Goal: Register for event/course

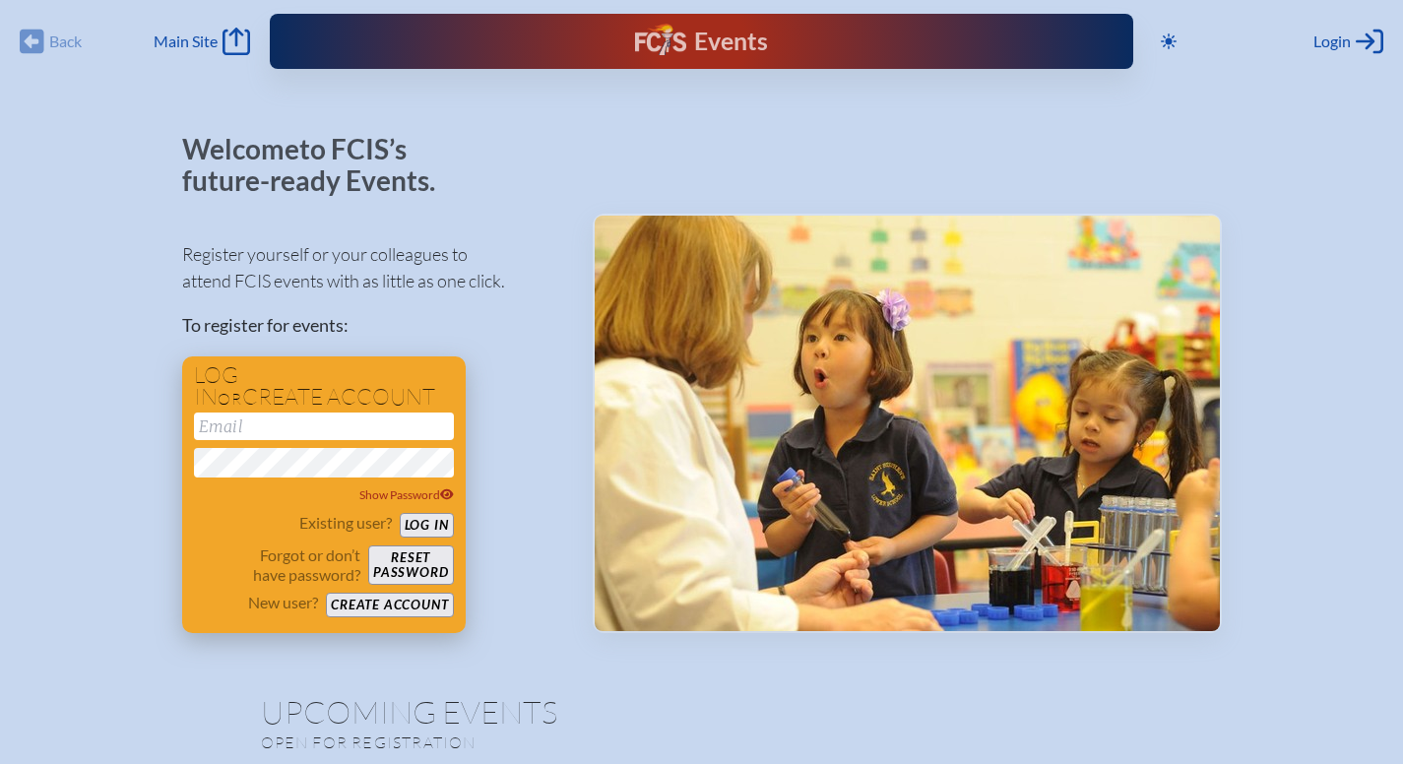
type input "[EMAIL_ADDRESS][DOMAIN_NAME]"
click at [432, 524] on button "Log in" at bounding box center [427, 525] width 54 height 25
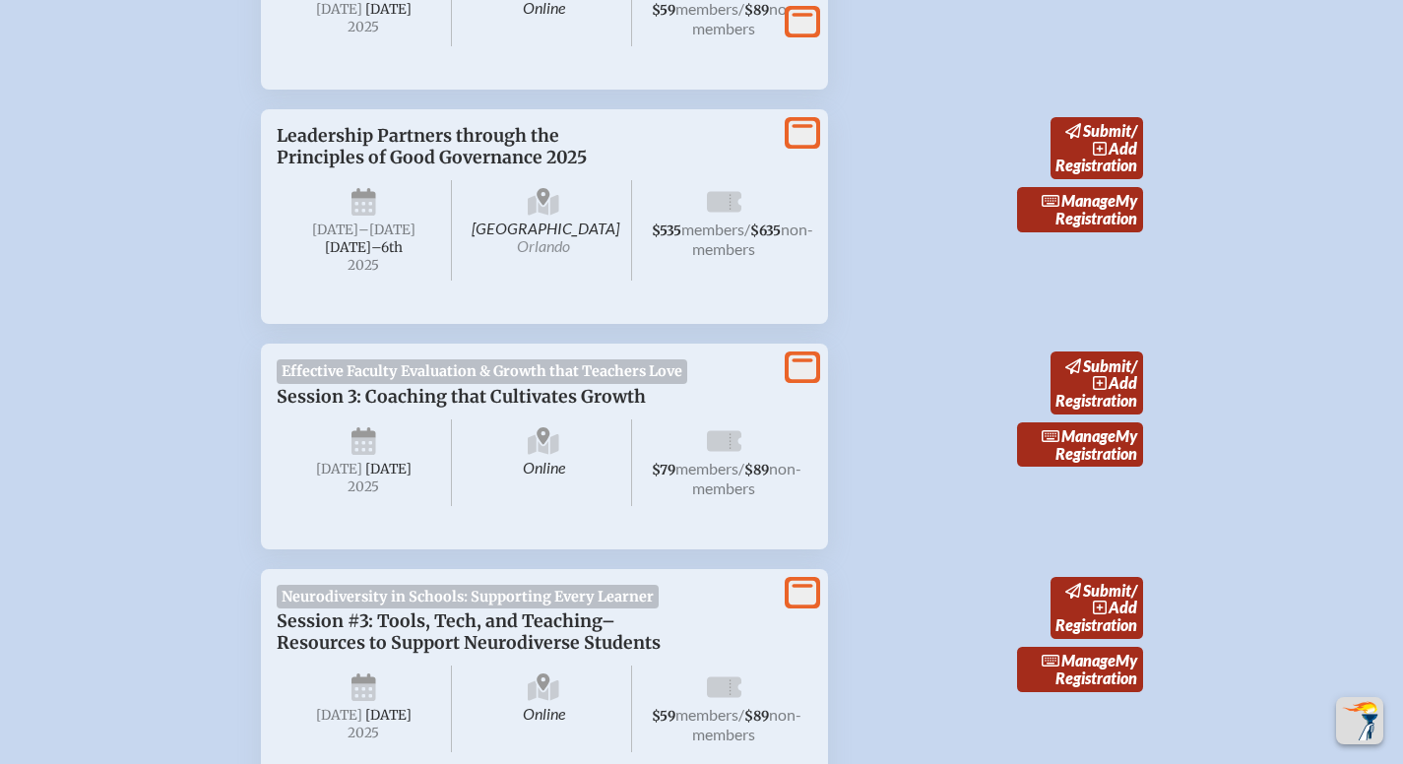
scroll to position [2121, 0]
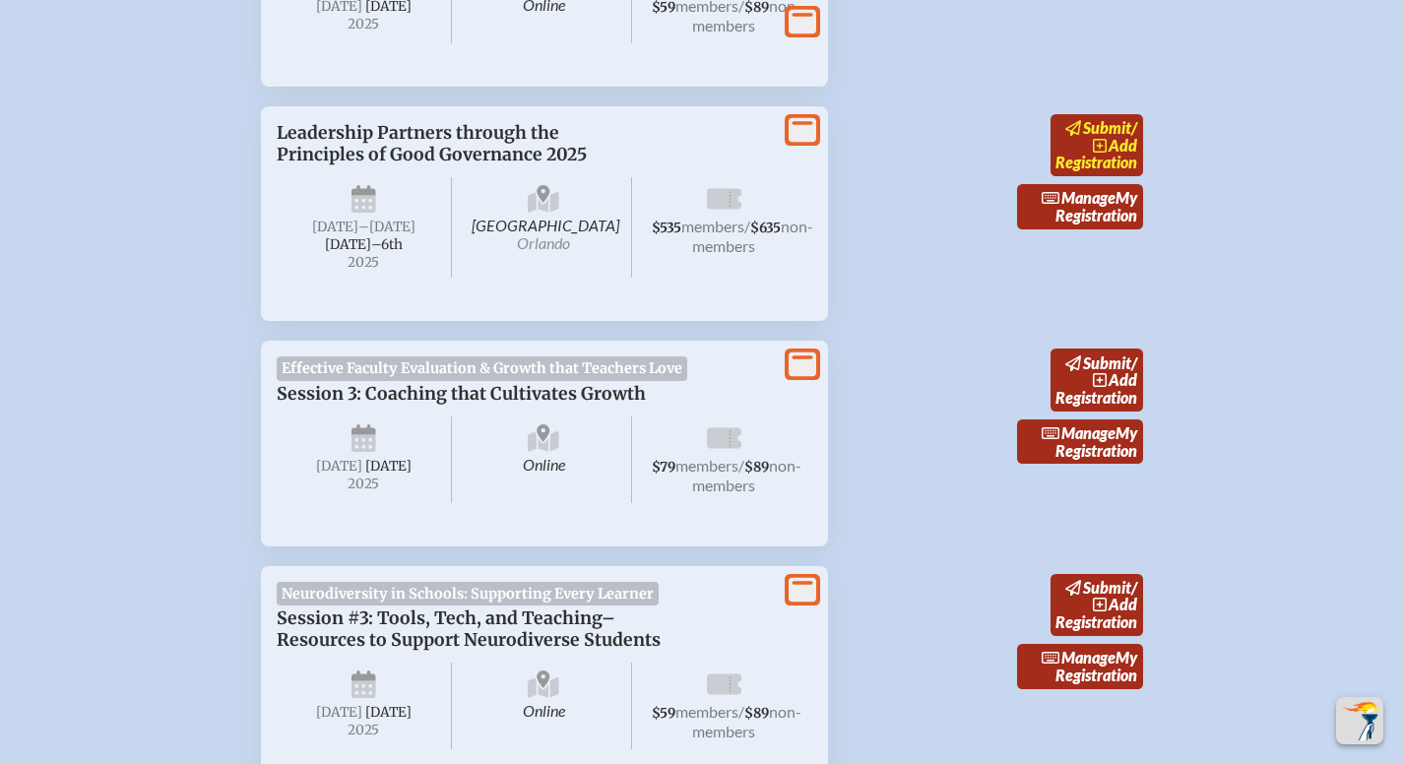
click at [1104, 153] on icon at bounding box center [1100, 146] width 14 height 14
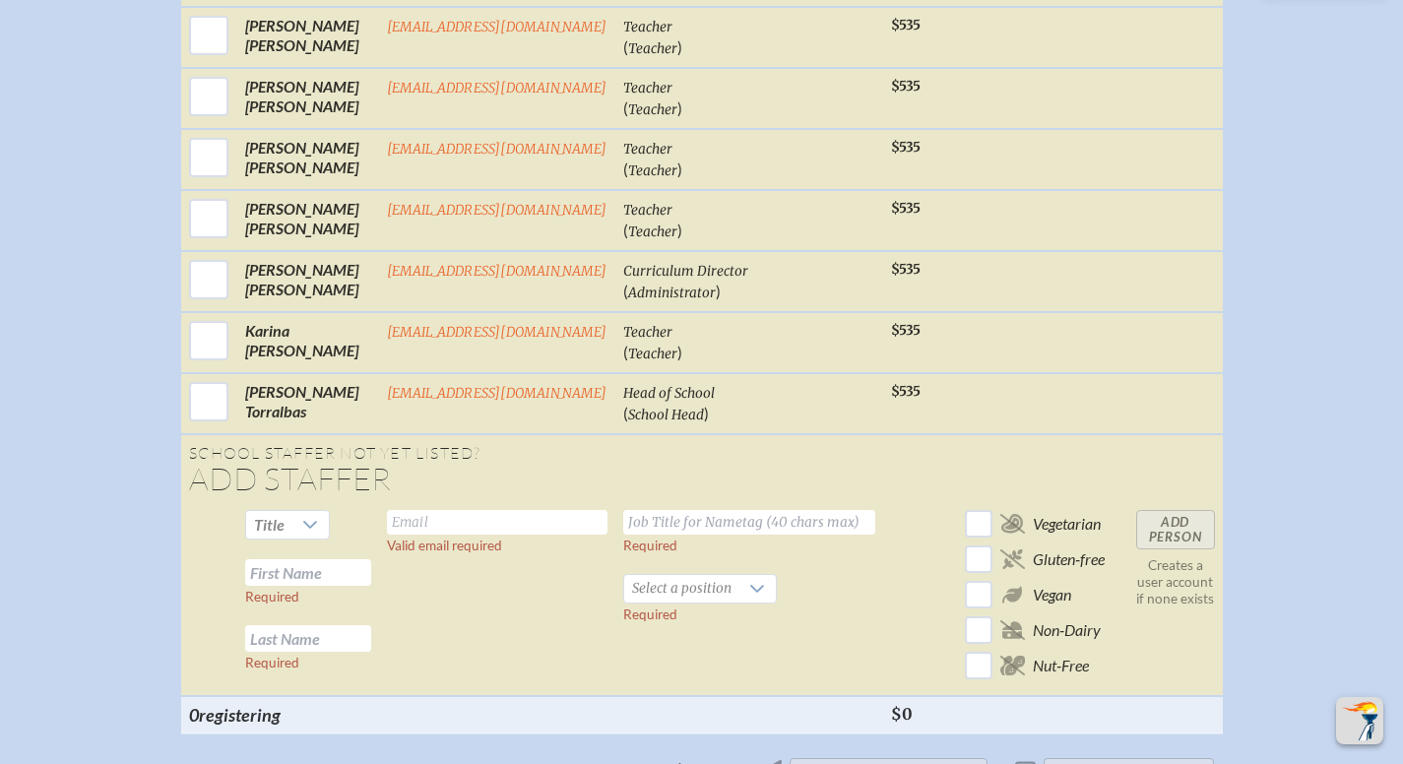
scroll to position [1516, 0]
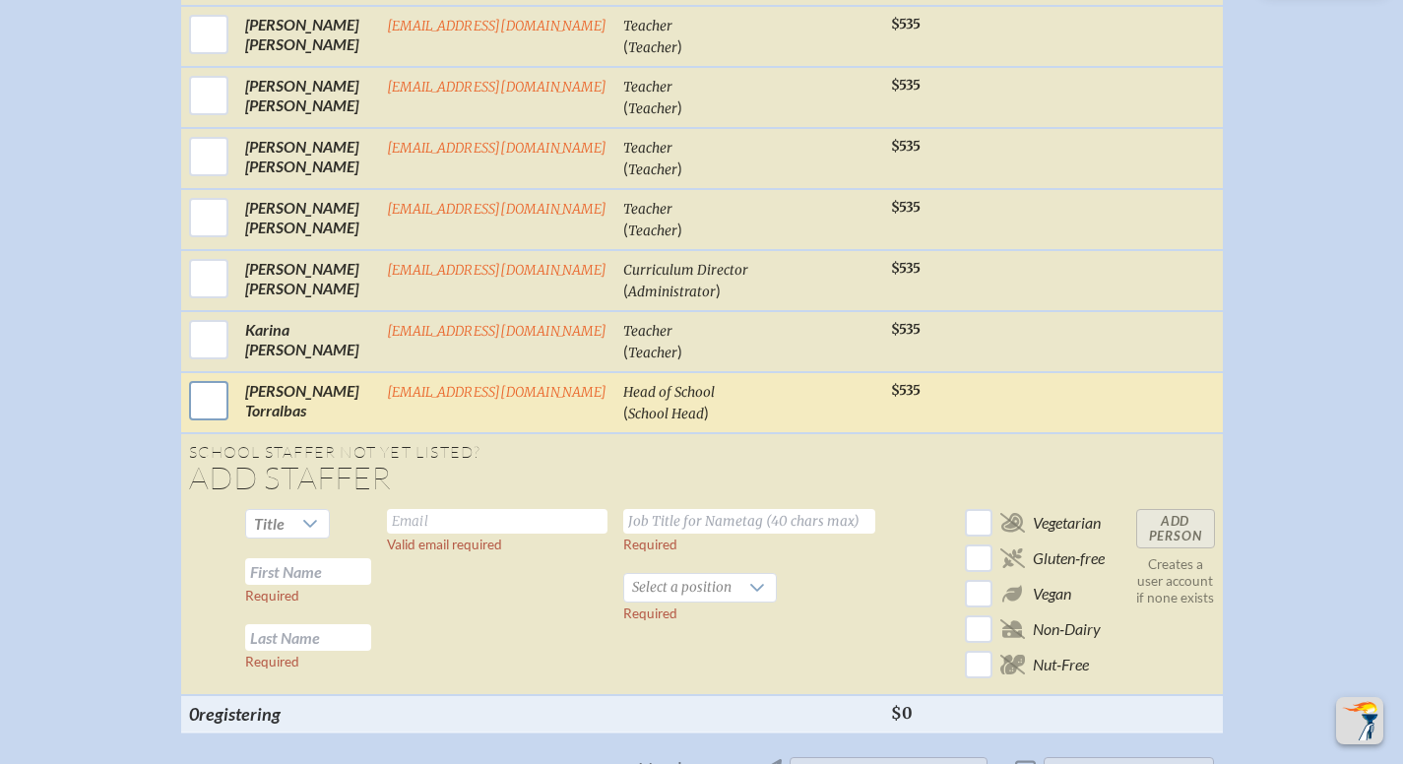
click at [206, 376] on input "checkbox" at bounding box center [208, 400] width 49 height 49
checkbox input "true"
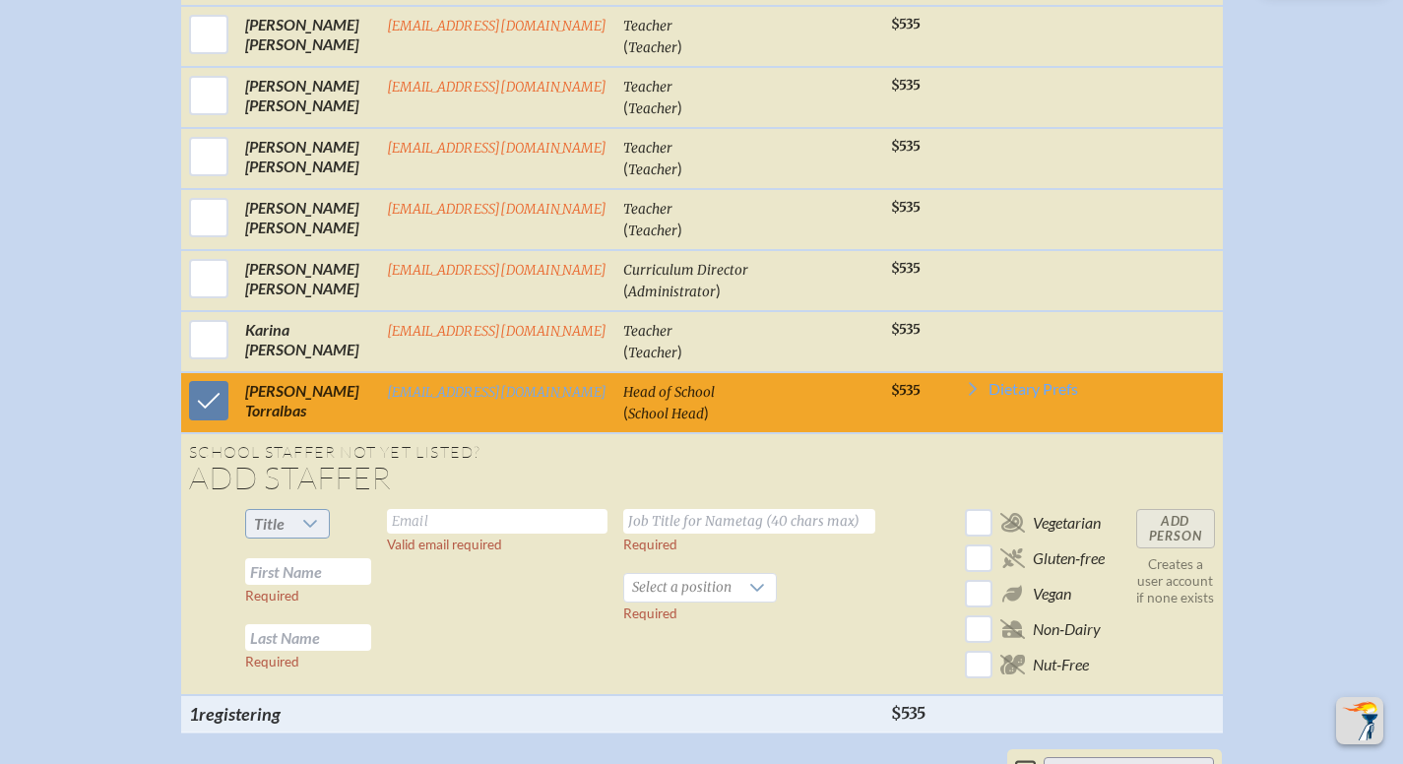
click at [298, 510] on div at bounding box center [310, 524] width 37 height 28
click at [299, 513] on li "Mr" at bounding box center [286, 515] width 85 height 28
click at [431, 509] on input "text" at bounding box center [497, 521] width 221 height 25
type input "[EMAIL_ADDRESS][DOMAIN_NAME]"
click at [714, 509] on input "text" at bounding box center [749, 521] width 252 height 25
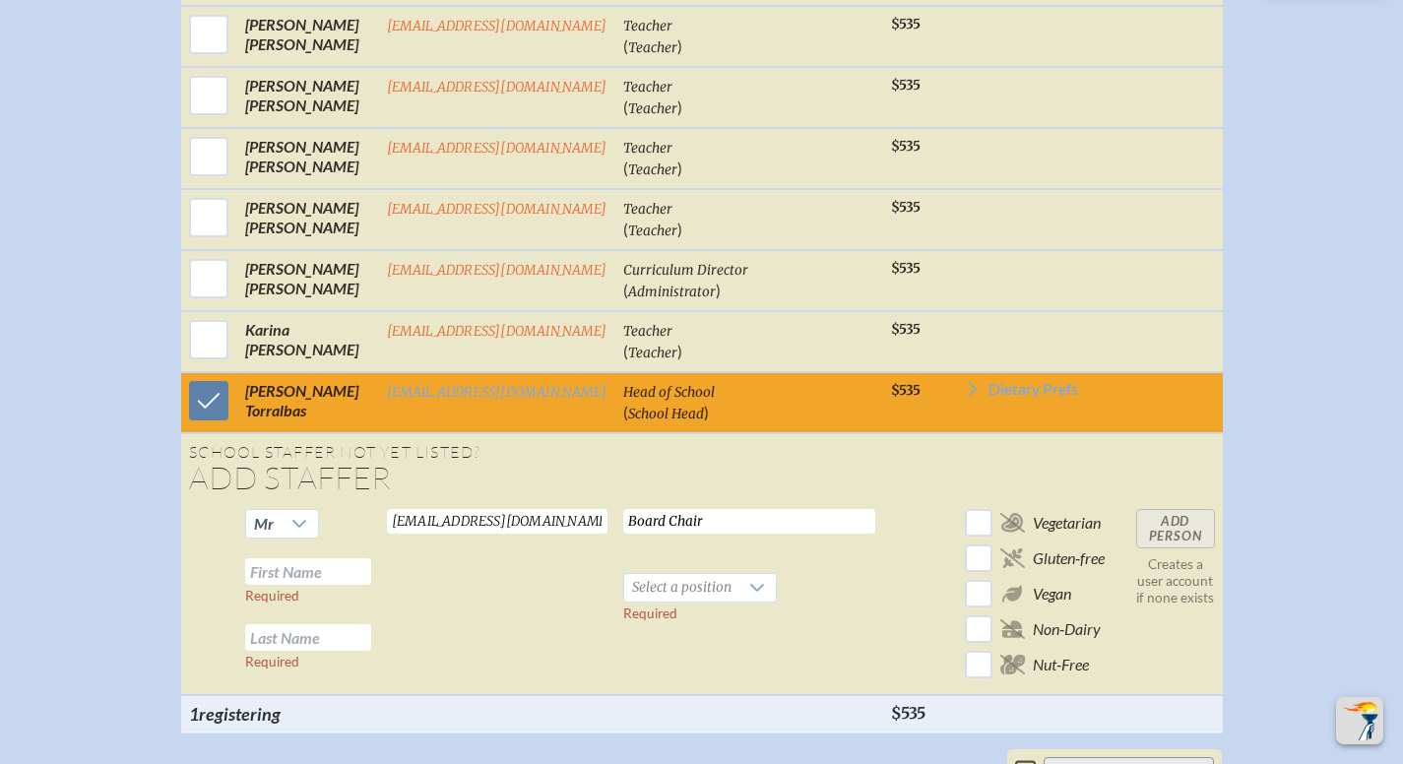
type input "Board Chair"
click at [341, 558] on input "text" at bounding box center [308, 571] width 126 height 27
type input "[PERSON_NAME]"
click at [309, 624] on input "text" at bounding box center [308, 637] width 126 height 27
type input "[PERSON_NAME]"
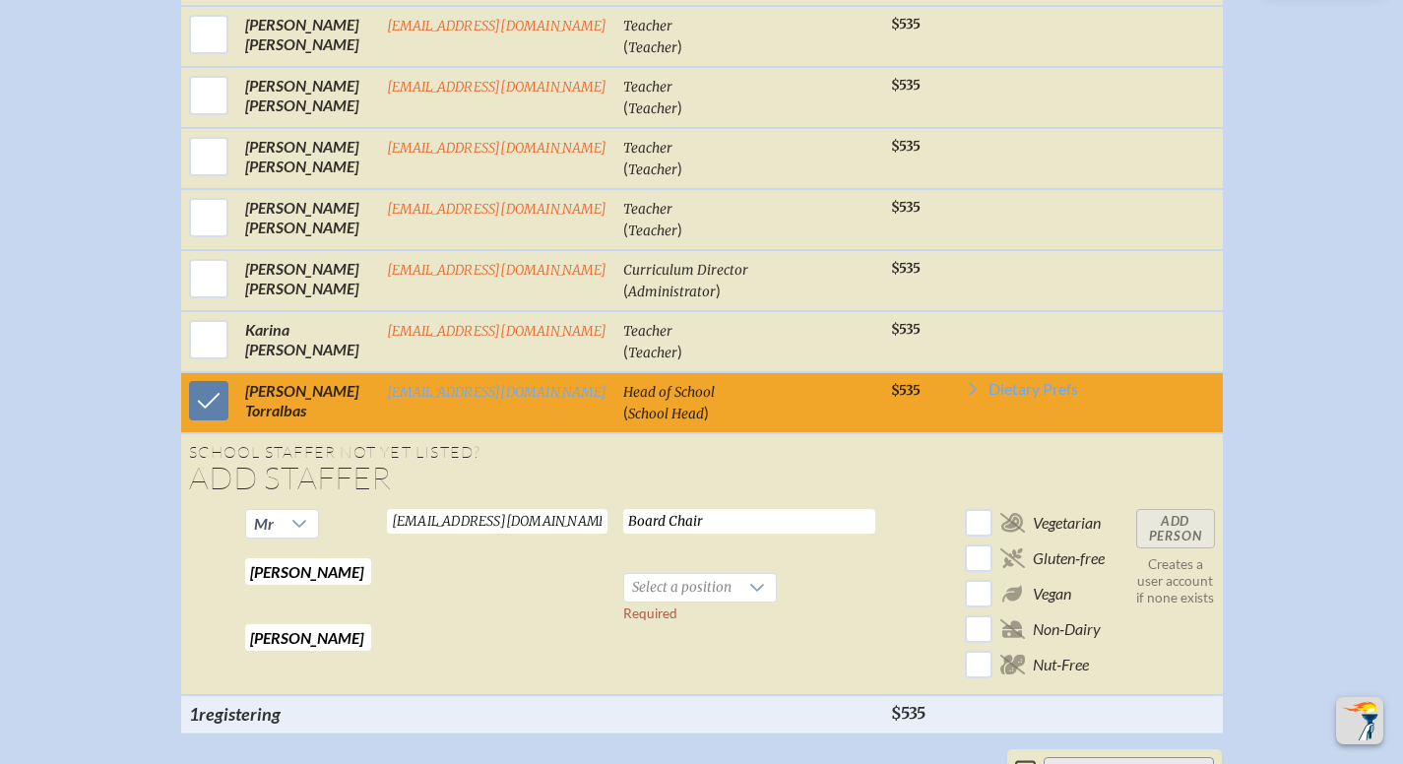
click at [627, 509] on input "Board Chair" at bounding box center [749, 521] width 252 height 25
type input "Training for Board Chair"
click at [733, 574] on span "Select a position" at bounding box center [681, 588] width 115 height 28
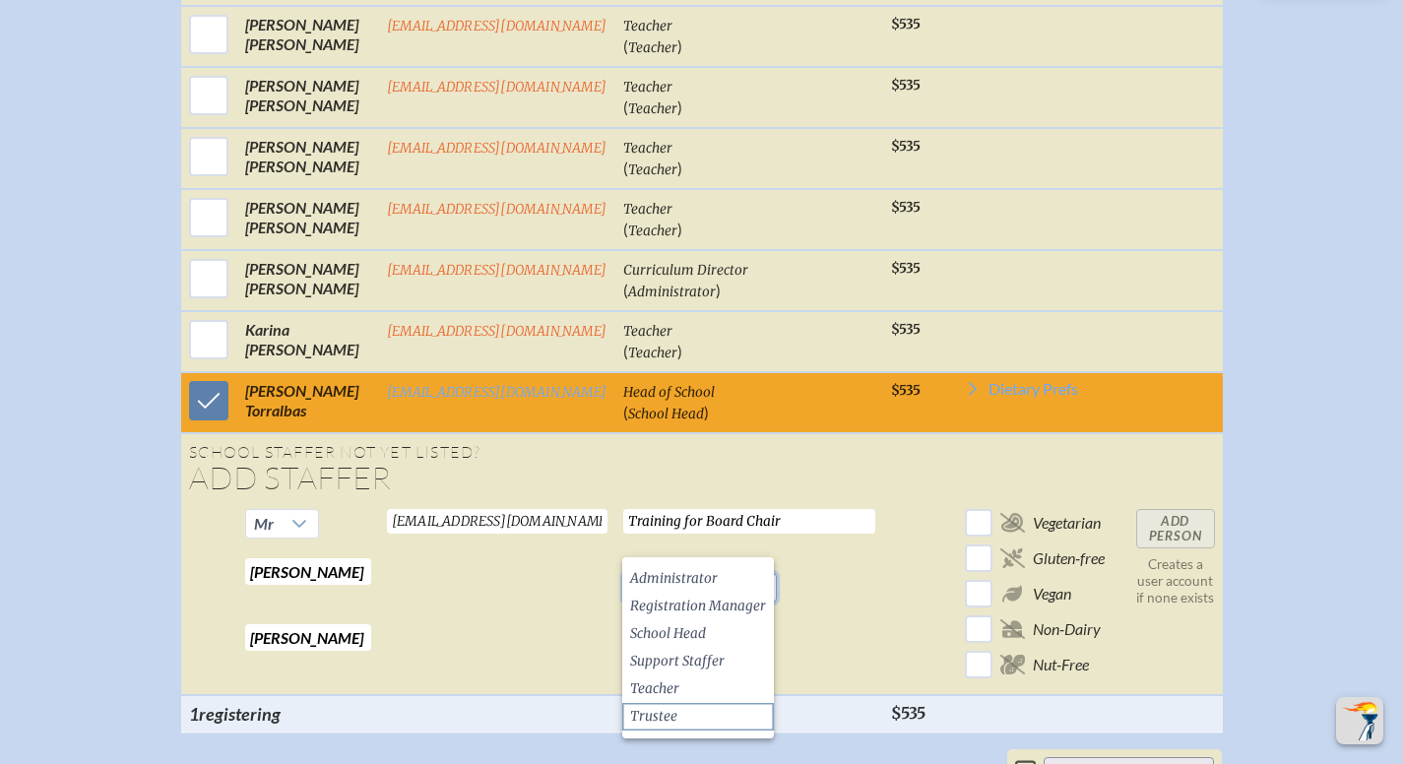
click at [657, 720] on span "Trustee" at bounding box center [653, 717] width 47 height 20
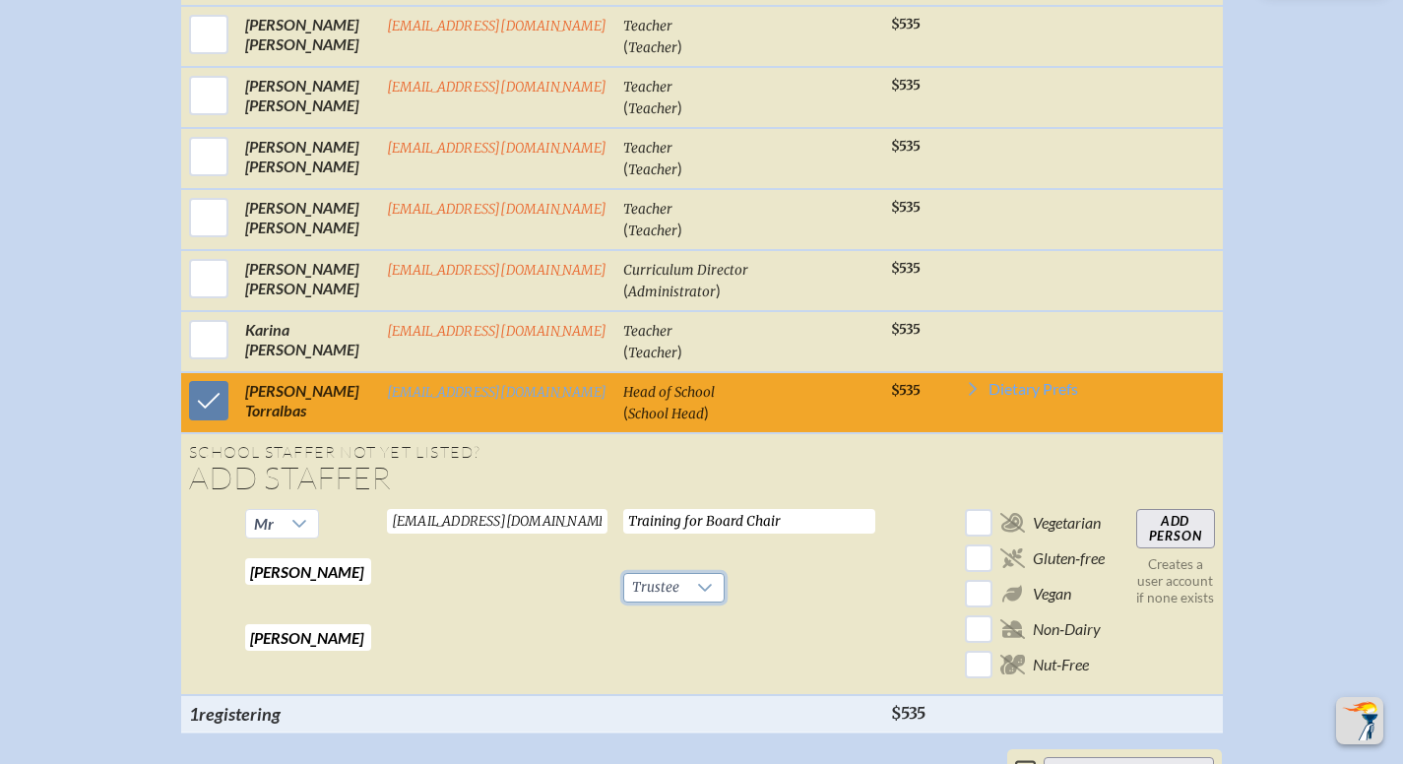
click at [821, 509] on input "Training for Board Chair" at bounding box center [749, 521] width 252 height 25
drag, startPoint x: 815, startPoint y: 476, endPoint x: 476, endPoint y: 471, distance: 339.7
click at [476, 501] on tr "Mr Alfie Required Hernandez Required alfiehernandez911@gmail.com Valid email re…" at bounding box center [702, 598] width 1042 height 194
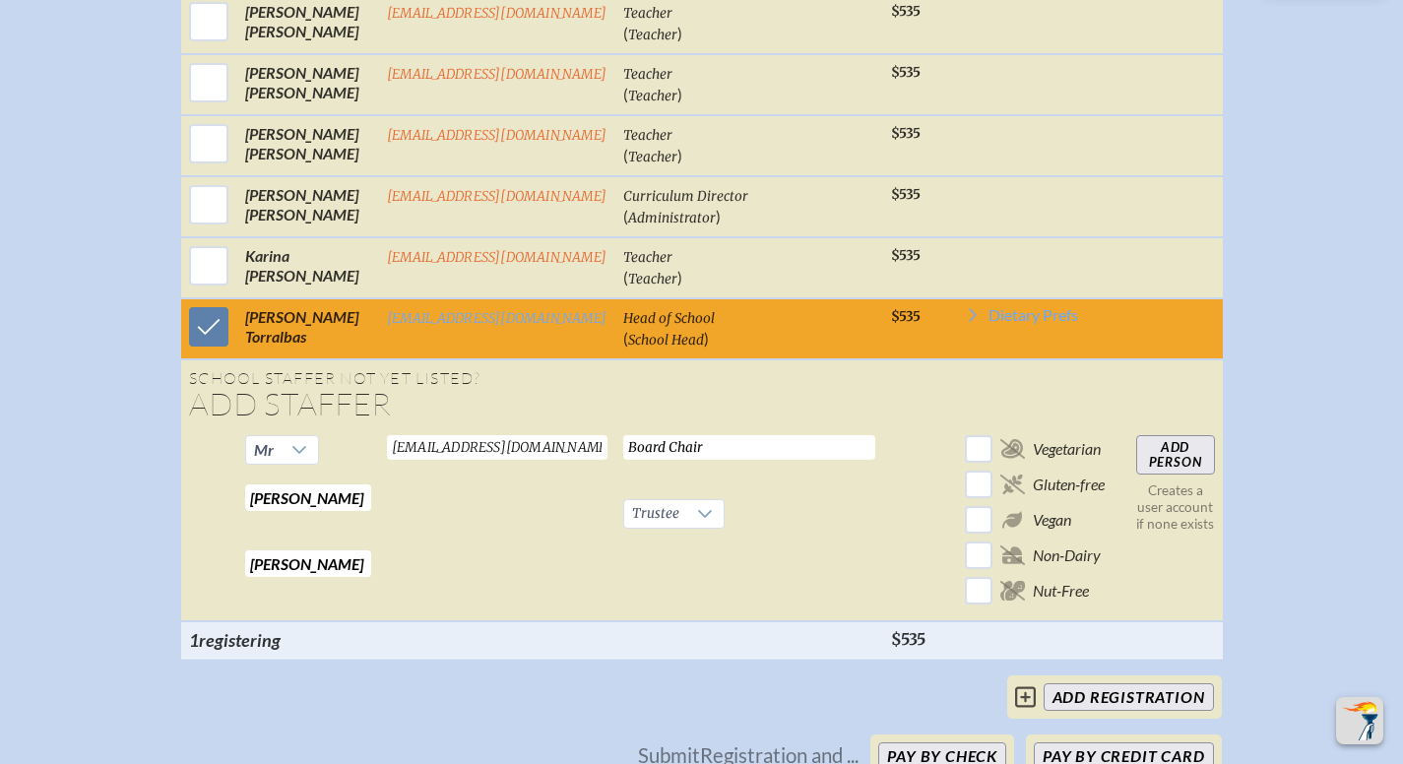
scroll to position [1584, 0]
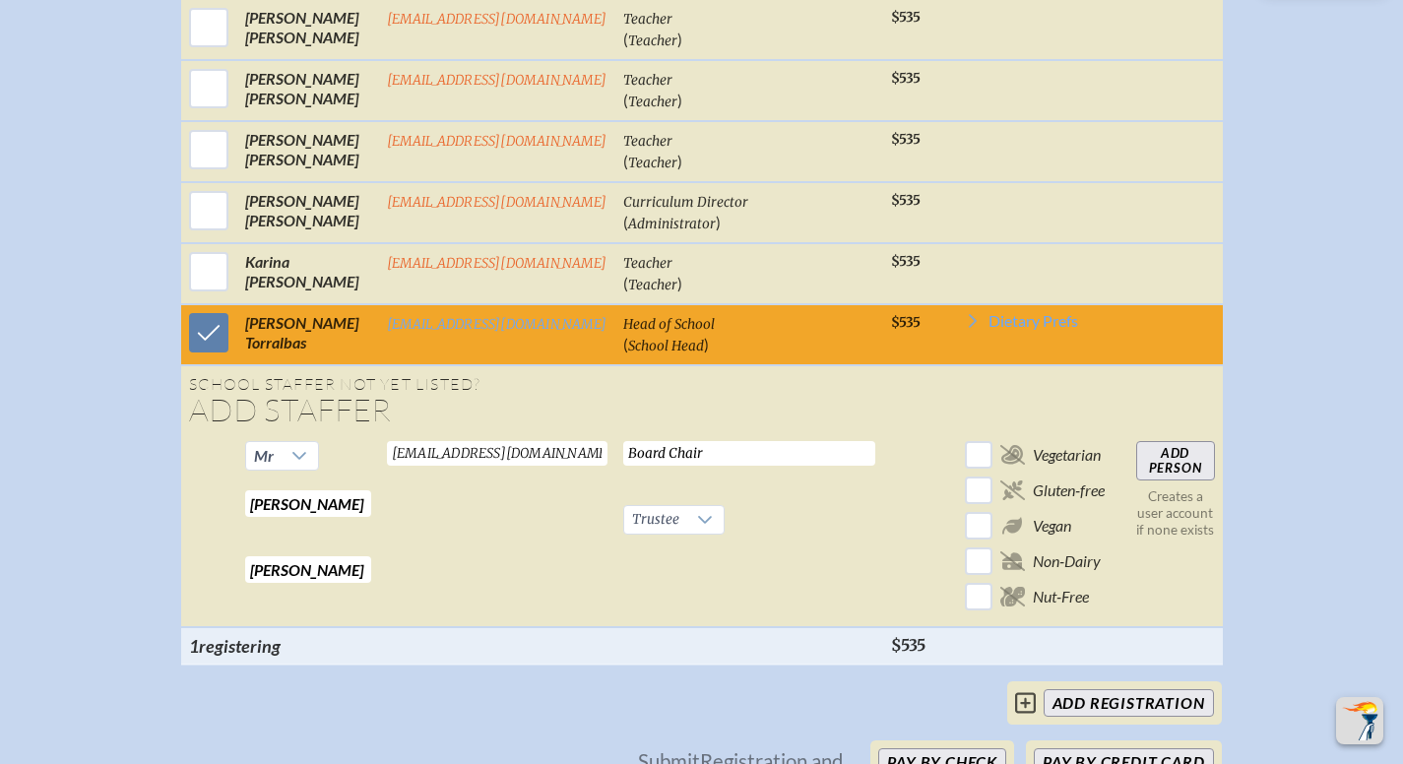
type input "Board Chair"
click at [1181, 441] on input "Add Person" at bounding box center [1175, 460] width 79 height 39
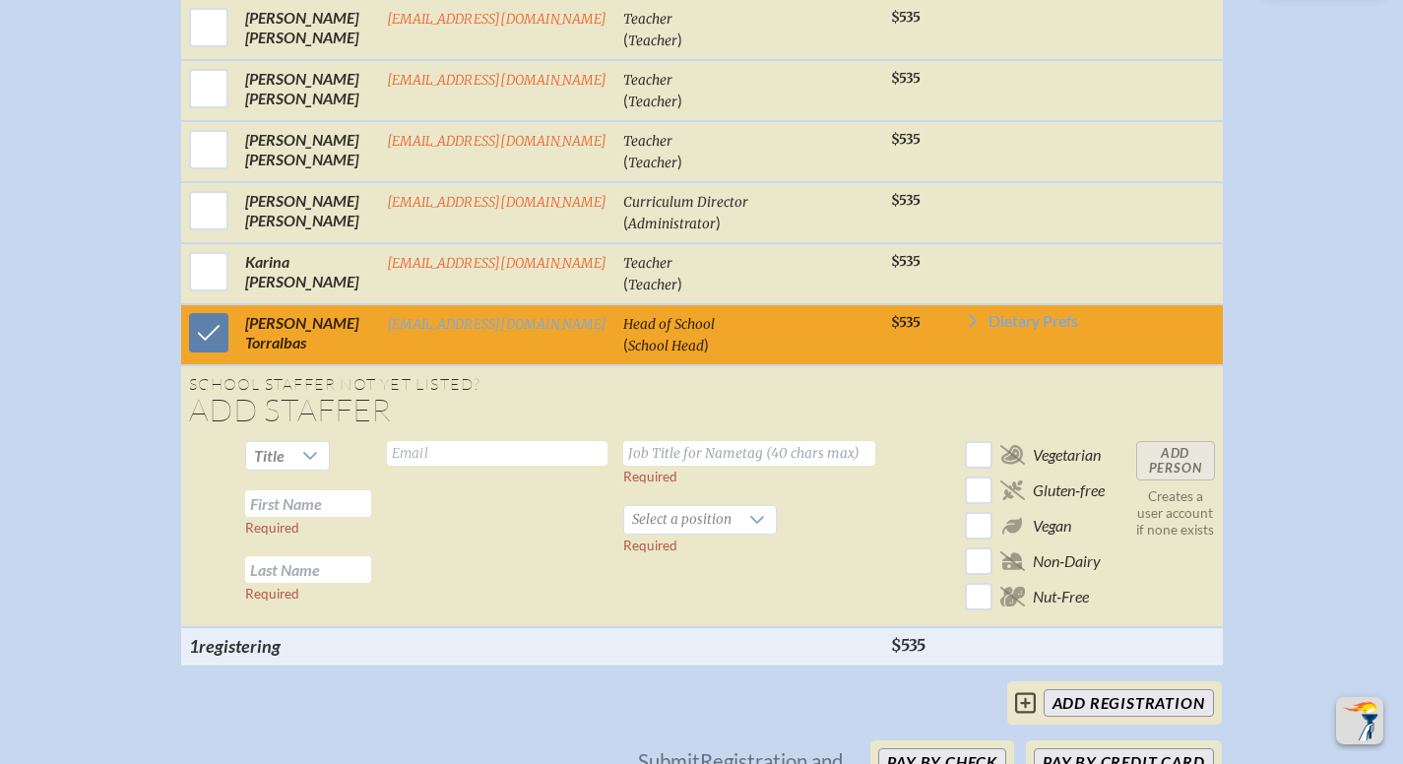
checkbox input "false"
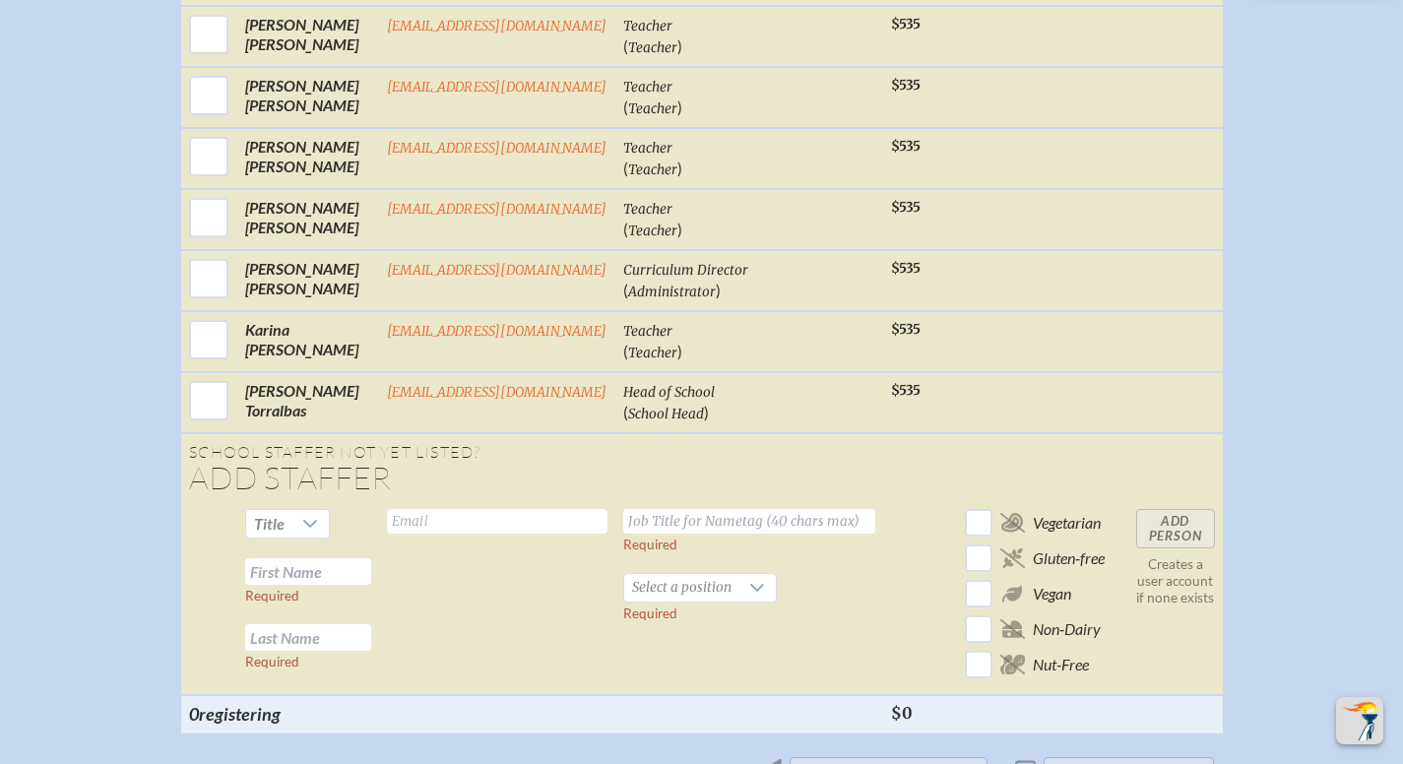
scroll to position [1578, 15]
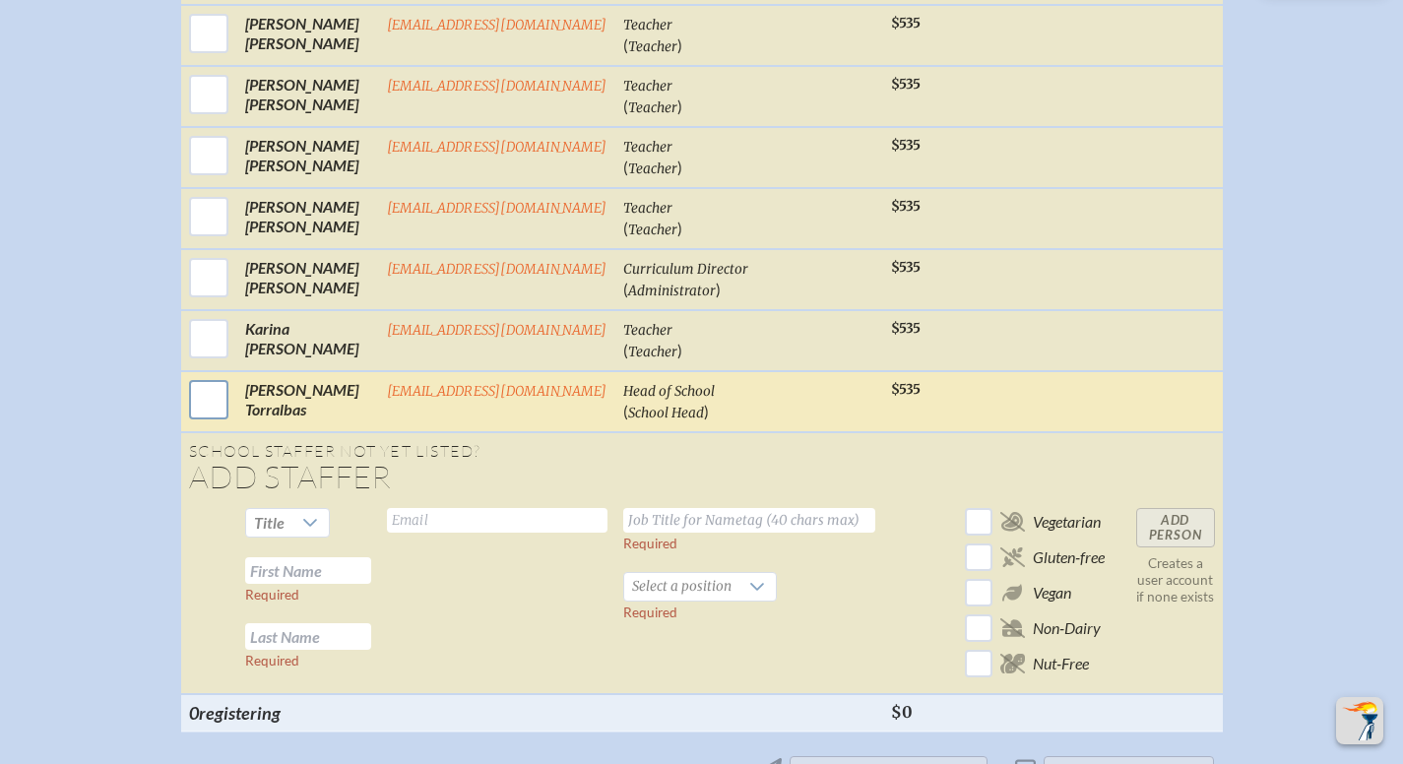
click at [191, 375] on input "checkbox" at bounding box center [208, 399] width 49 height 49
checkbox input "true"
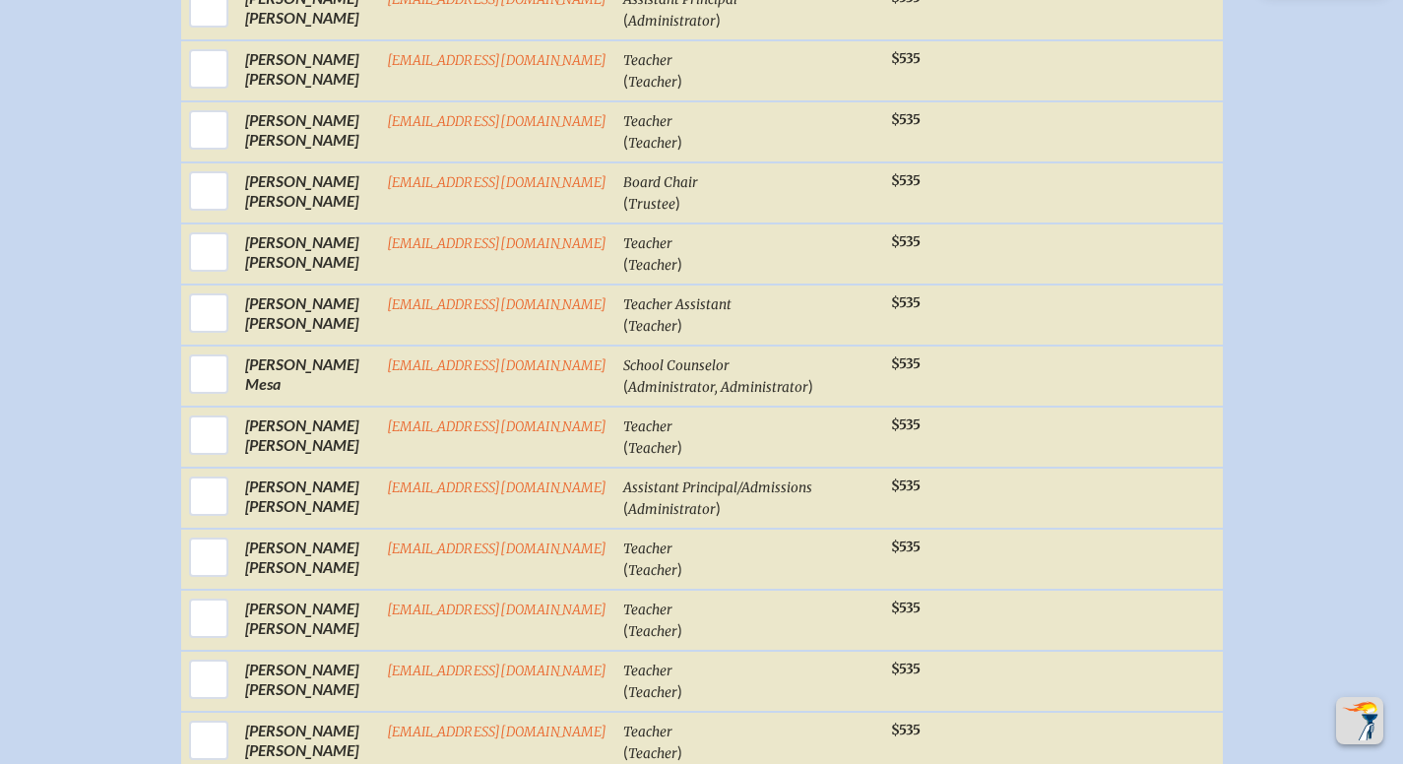
scroll to position [1048, 15]
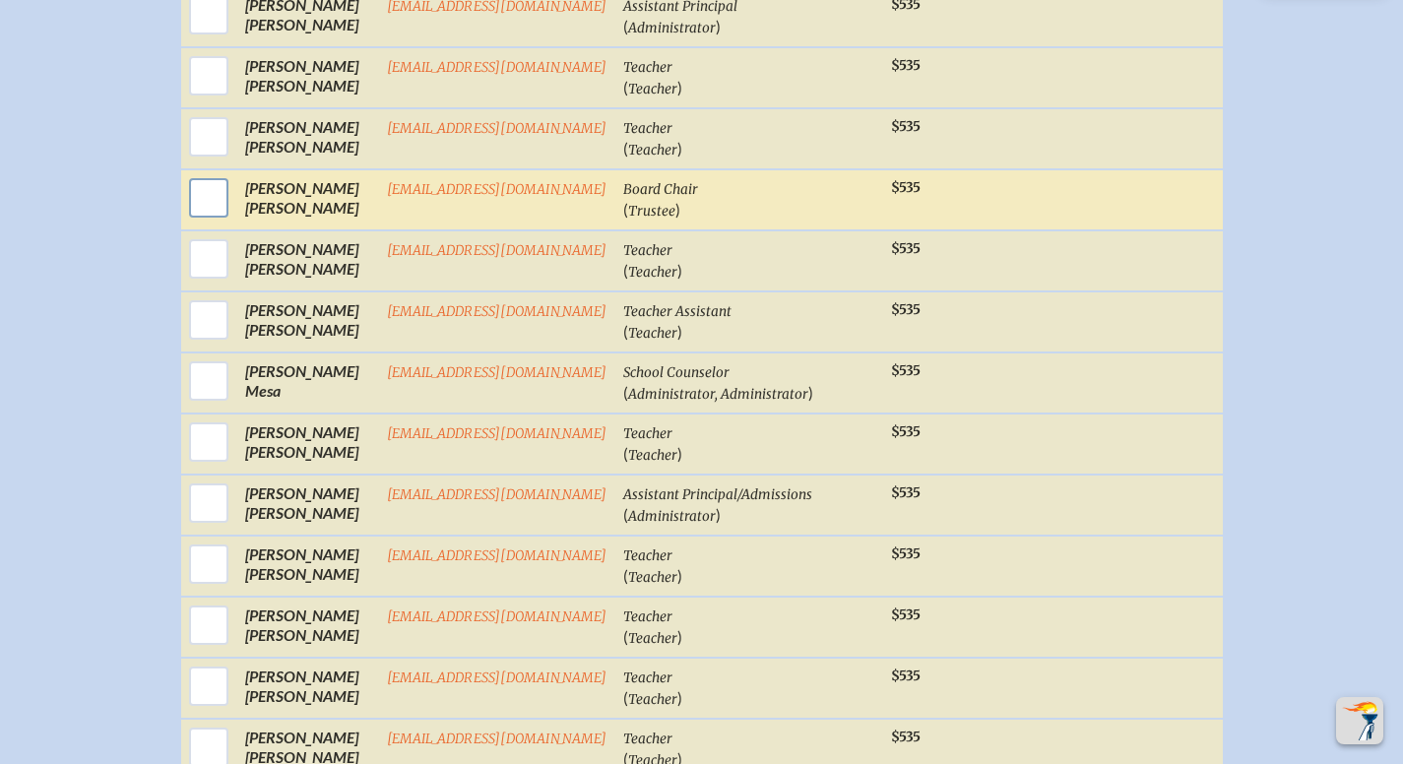
click at [193, 174] on input "checkbox" at bounding box center [208, 197] width 49 height 49
checkbox input "true"
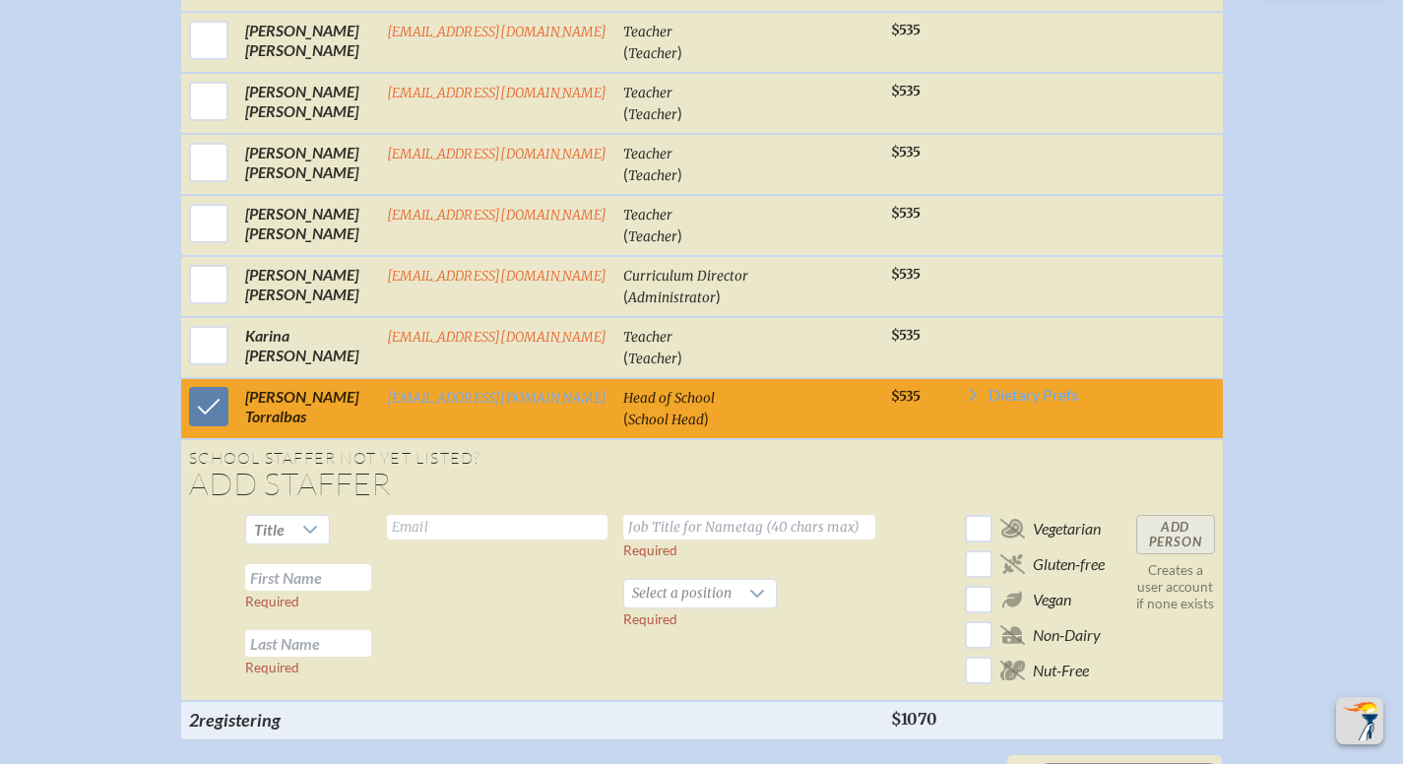
scroll to position [2025, 15]
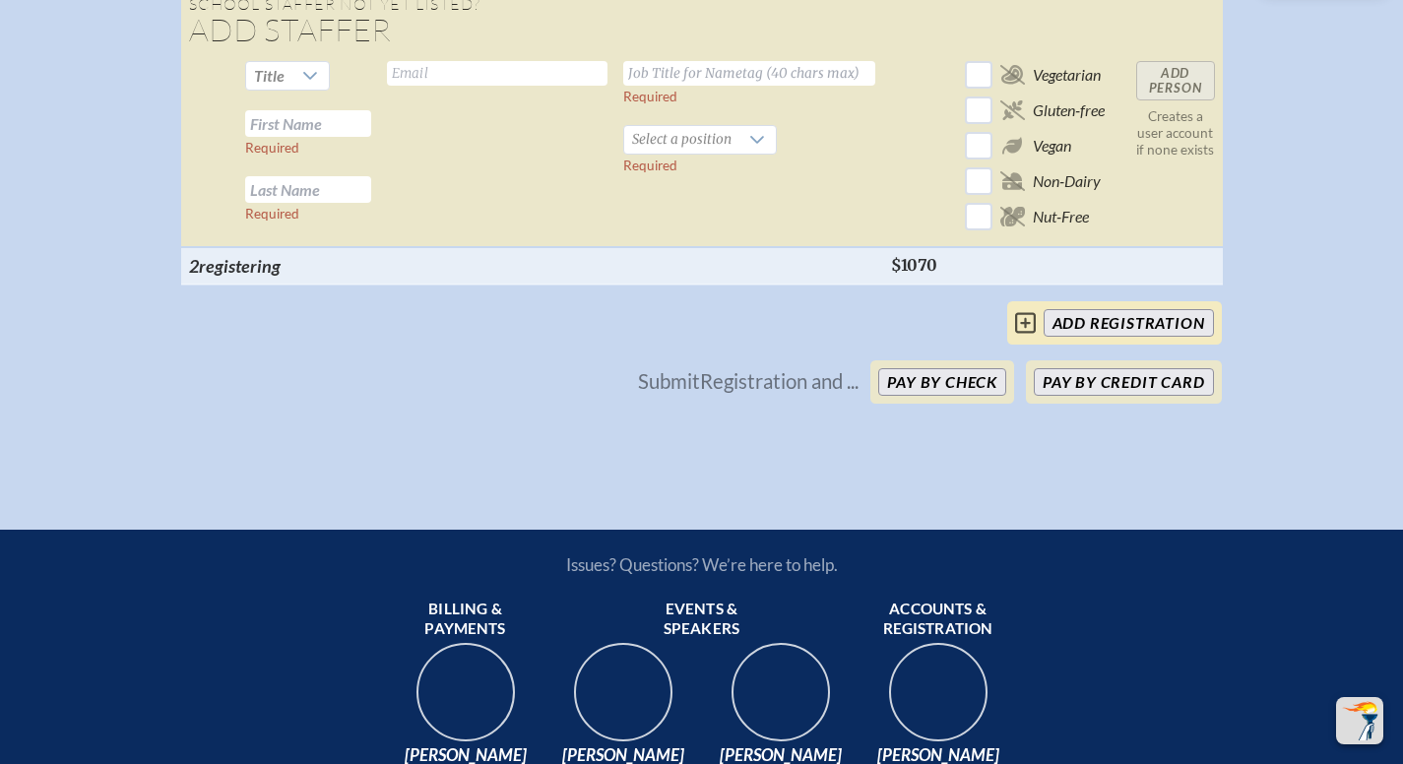
click at [1079, 309] on input "add Registration" at bounding box center [1129, 323] width 170 height 28
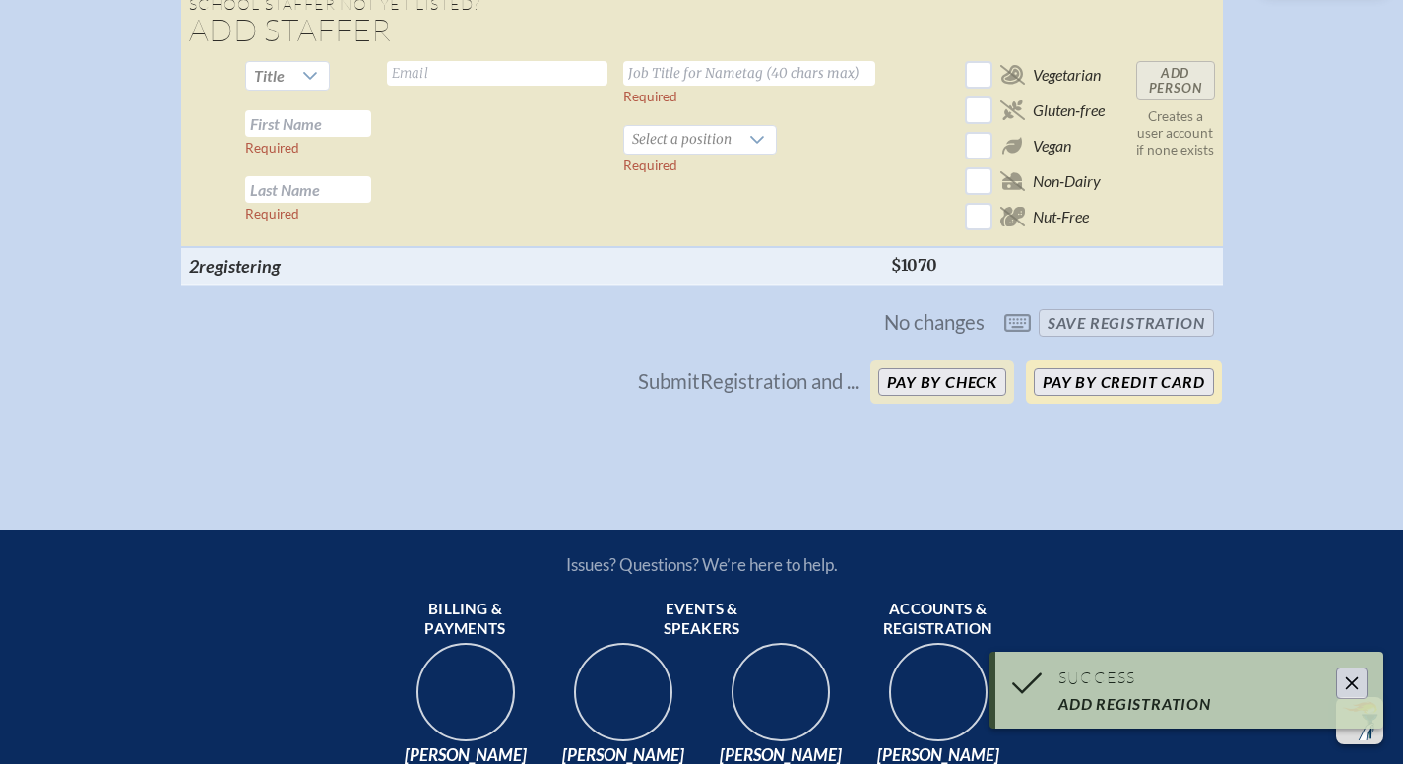
click at [1060, 368] on button "Pay by Credit Card" at bounding box center [1123, 382] width 179 height 28
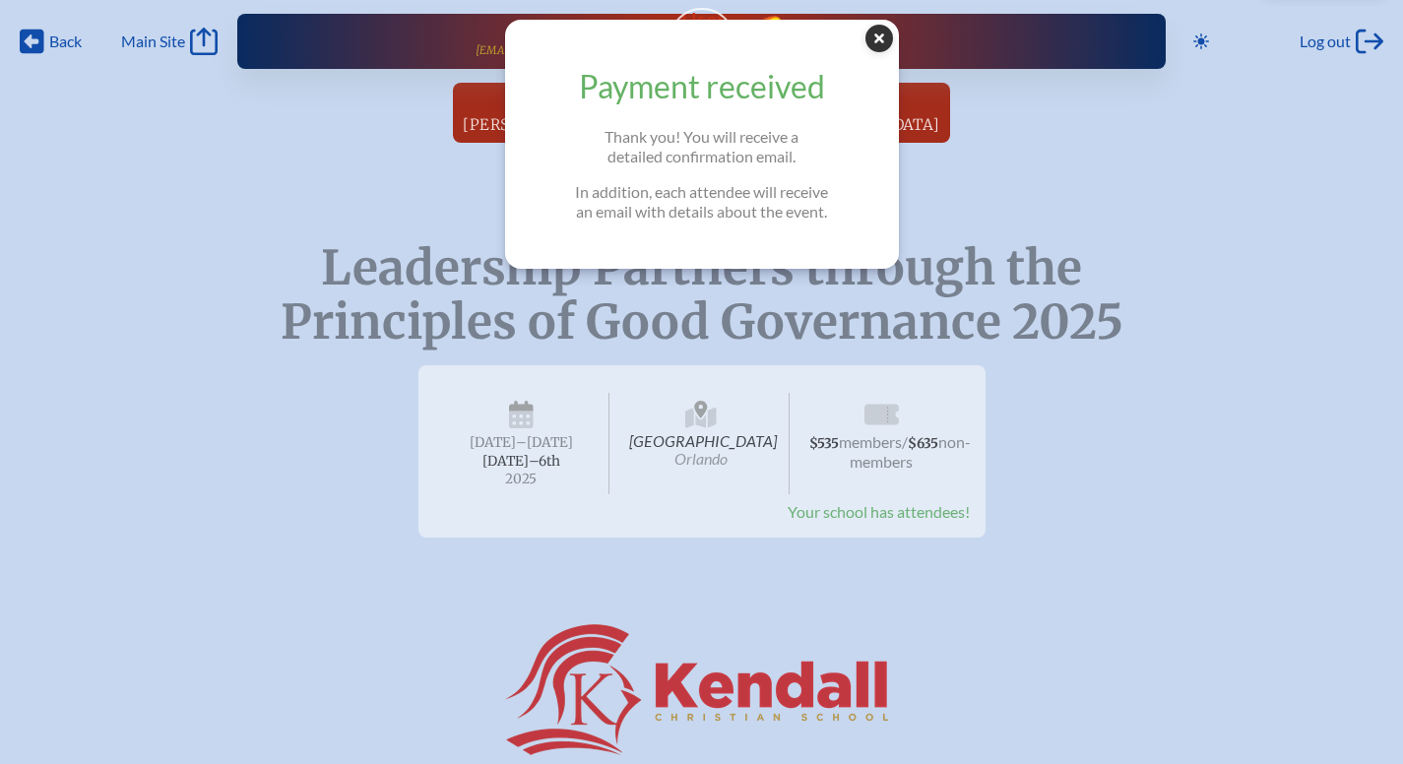
click at [886, 41] on icon "Close Popup" at bounding box center [880, 39] width 28 height 28
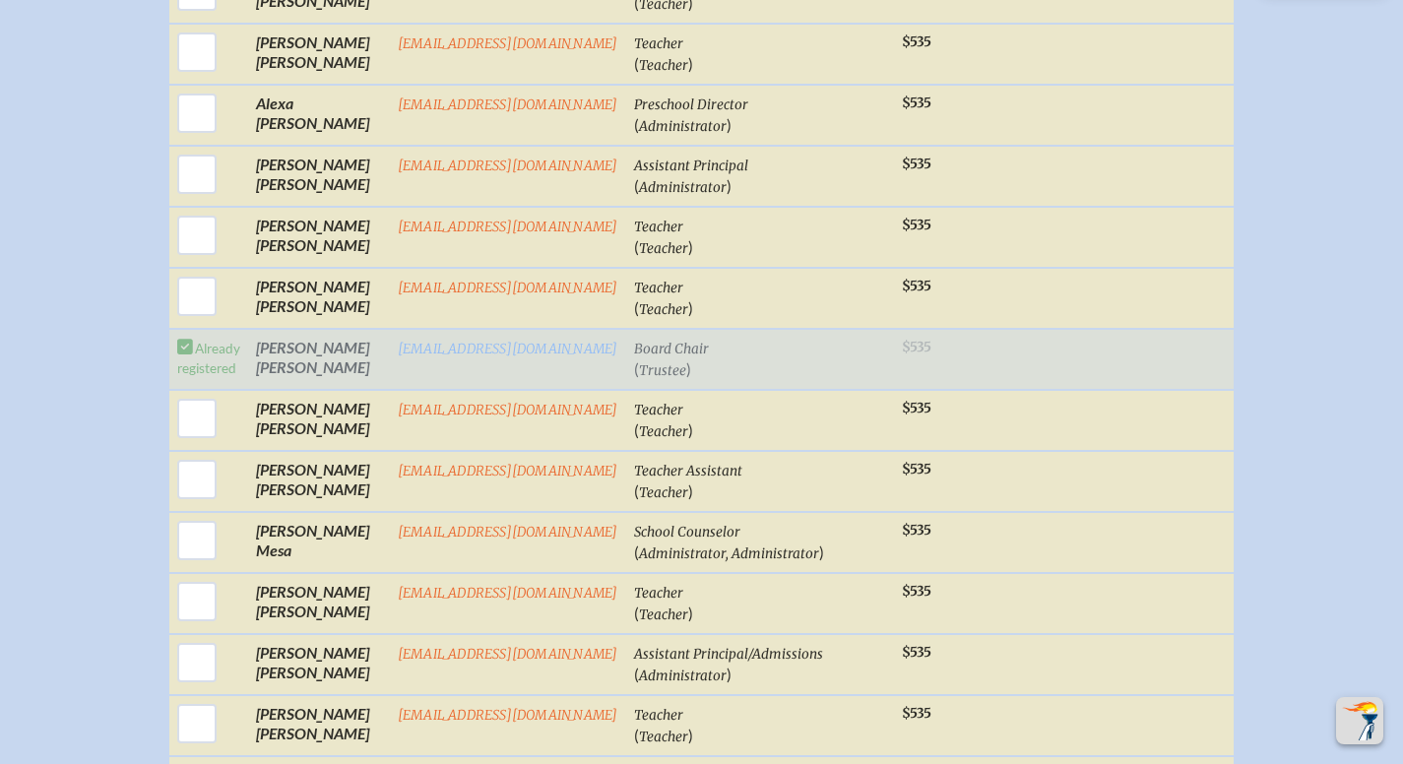
scroll to position [0, 15]
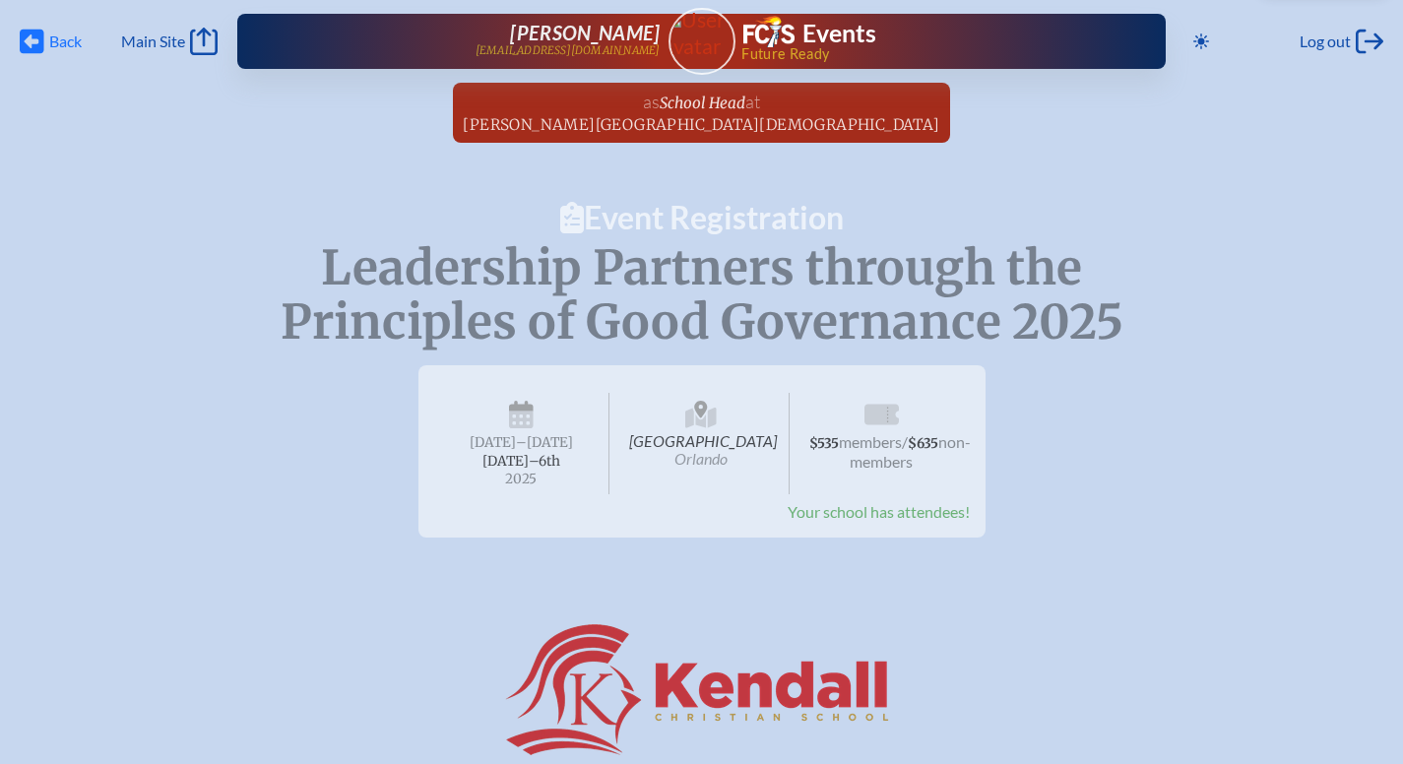
click at [49, 42] on span "Back" at bounding box center [65, 42] width 32 height 20
